Goal: Task Accomplishment & Management: Manage account settings

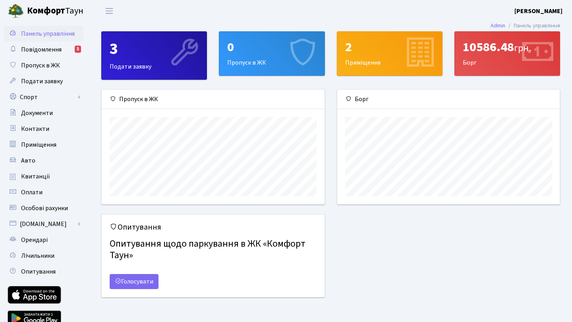
scroll to position [115, 222]
click at [36, 48] on span "Повідомлення" at bounding box center [41, 49] width 41 height 9
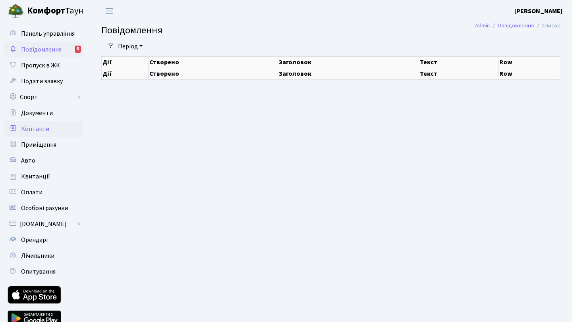
select select "25"
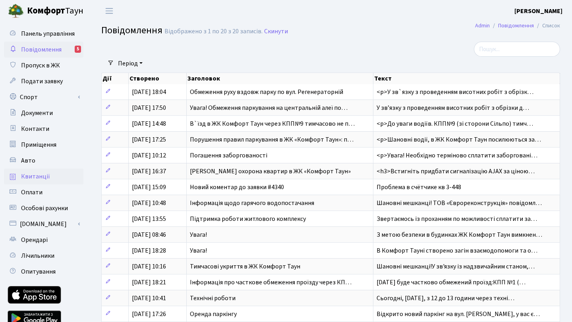
click at [34, 177] on span "Квитанції" at bounding box center [35, 176] width 29 height 9
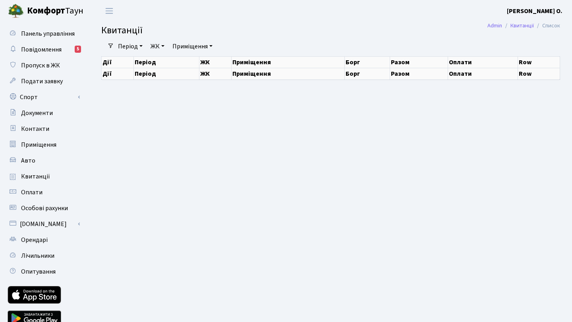
select select "25"
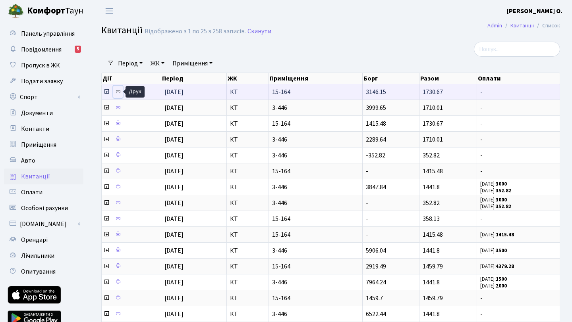
click at [118, 93] on icon at bounding box center [118, 92] width 6 height 6
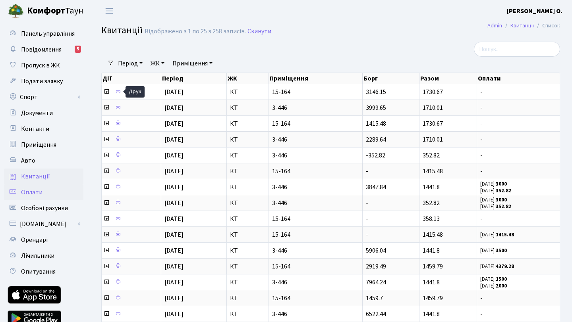
click at [35, 194] on span "Оплати" at bounding box center [31, 192] width 21 height 9
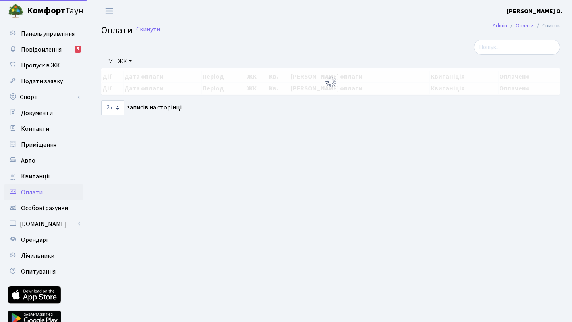
select select "25"
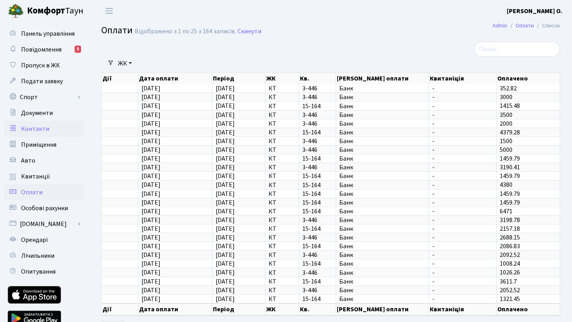
click at [35, 126] on span "Контакти" at bounding box center [35, 129] width 28 height 9
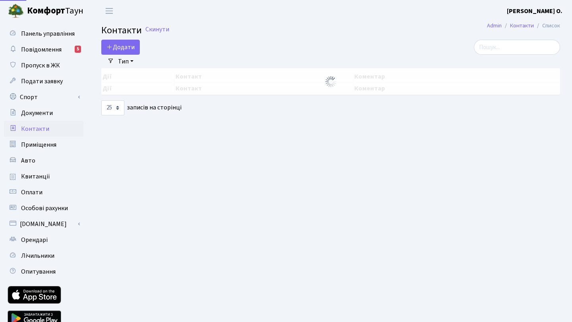
select select "25"
click at [33, 170] on link "Квитанції" at bounding box center [43, 177] width 79 height 16
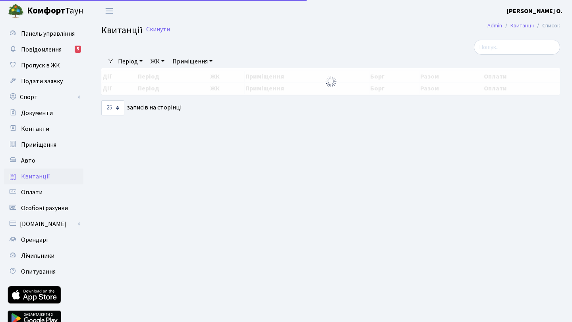
select select "25"
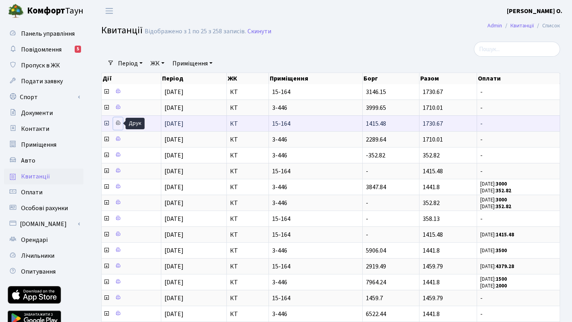
click at [117, 123] on icon at bounding box center [118, 123] width 6 height 6
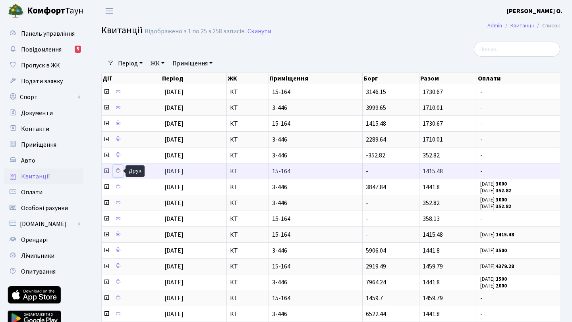
click at [118, 170] on icon at bounding box center [118, 171] width 6 height 6
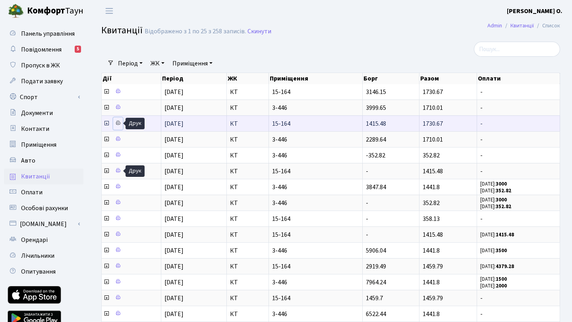
click at [116, 125] on icon at bounding box center [118, 123] width 6 height 6
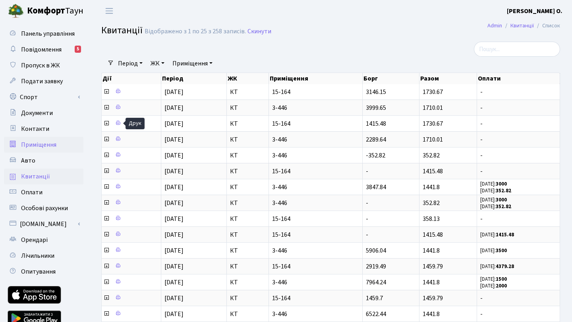
click at [36, 143] on span "Приміщення" at bounding box center [38, 145] width 35 height 9
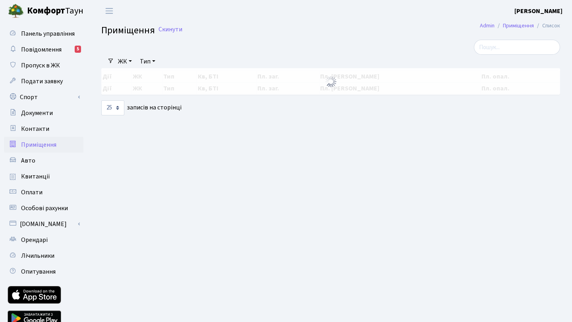
select select "25"
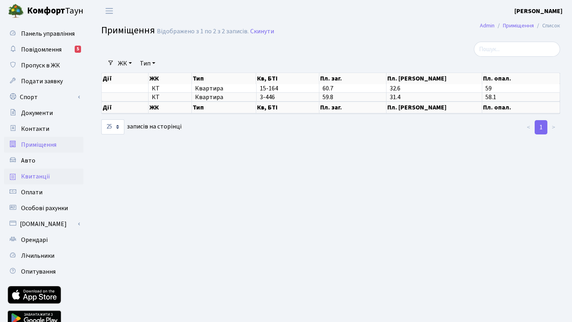
click at [37, 179] on span "Квитанції" at bounding box center [35, 176] width 29 height 9
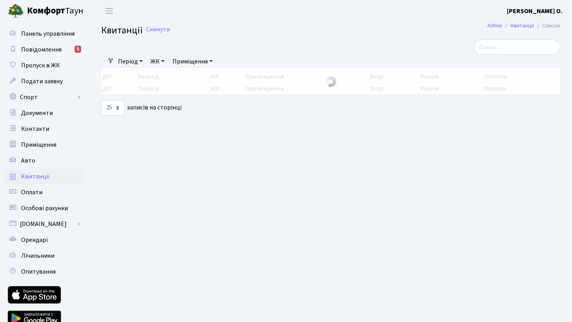
select select "25"
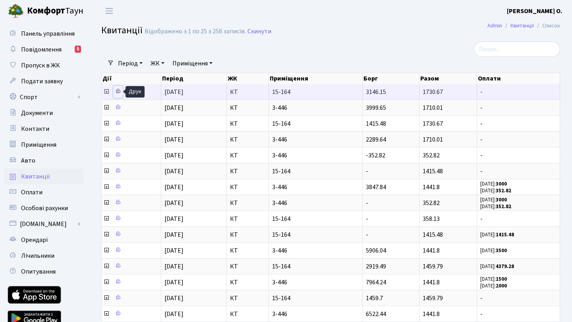
click at [117, 93] on icon at bounding box center [118, 92] width 6 height 6
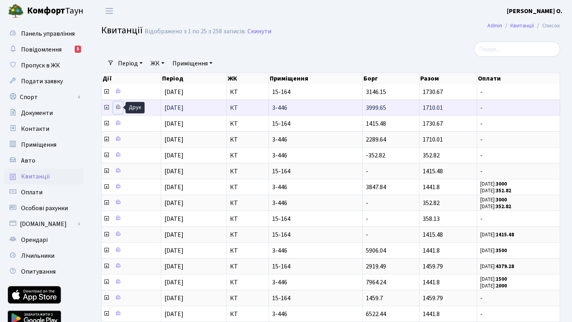
click at [119, 109] on icon at bounding box center [118, 107] width 6 height 6
